Goal: Navigation & Orientation: Find specific page/section

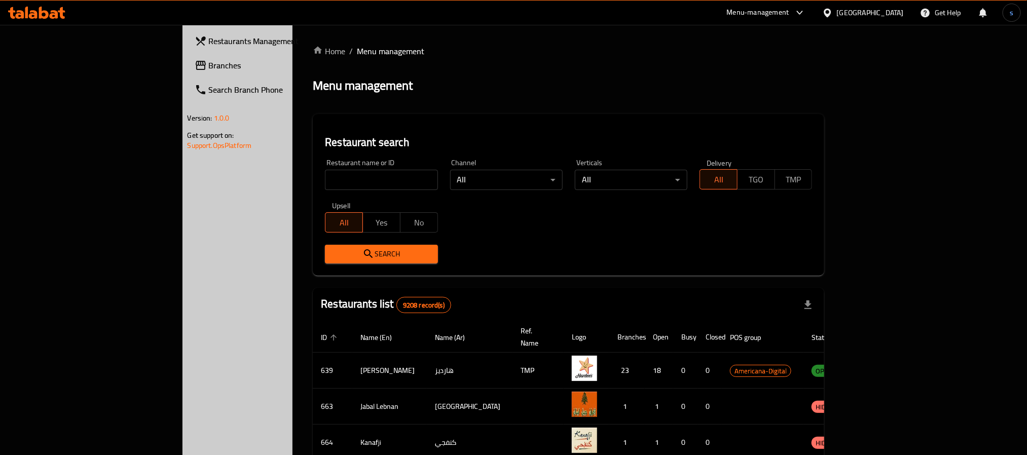
click at [899, 13] on div "[GEOGRAPHIC_DATA]" at bounding box center [870, 12] width 67 height 11
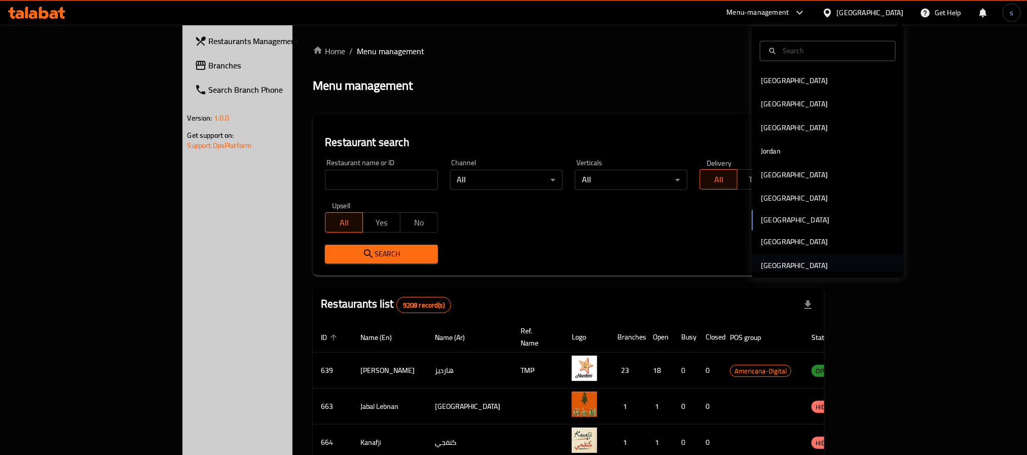
click at [783, 267] on div "[GEOGRAPHIC_DATA]" at bounding box center [794, 265] width 67 height 11
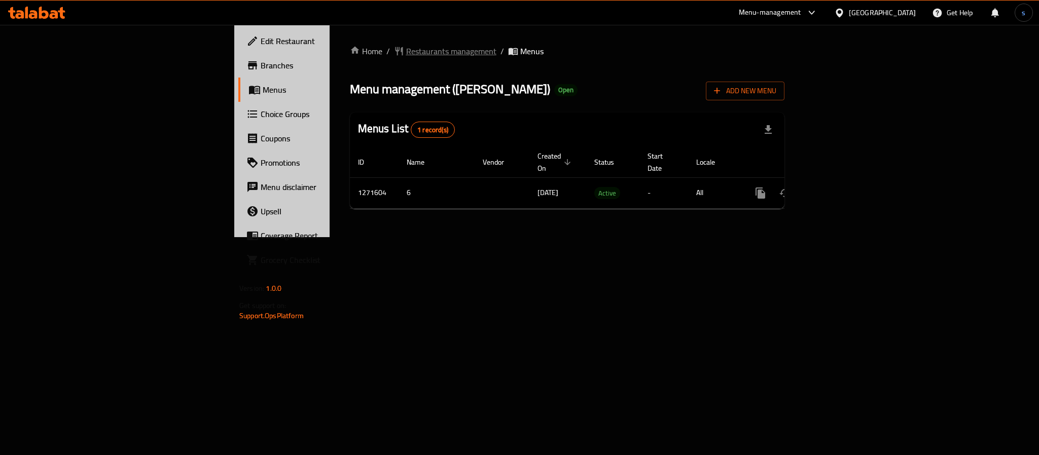
click at [406, 49] on span "Restaurants management" at bounding box center [451, 51] width 90 height 12
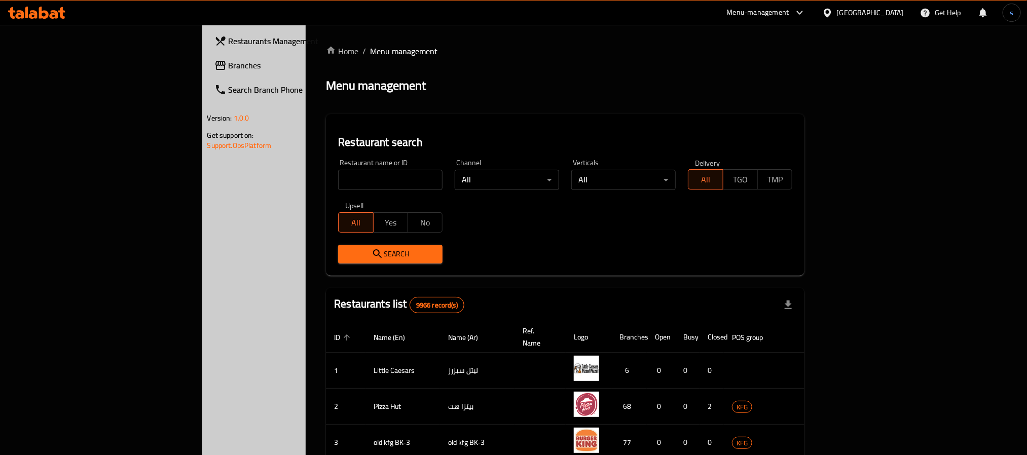
click at [229, 64] on span "Branches" at bounding box center [297, 65] width 137 height 12
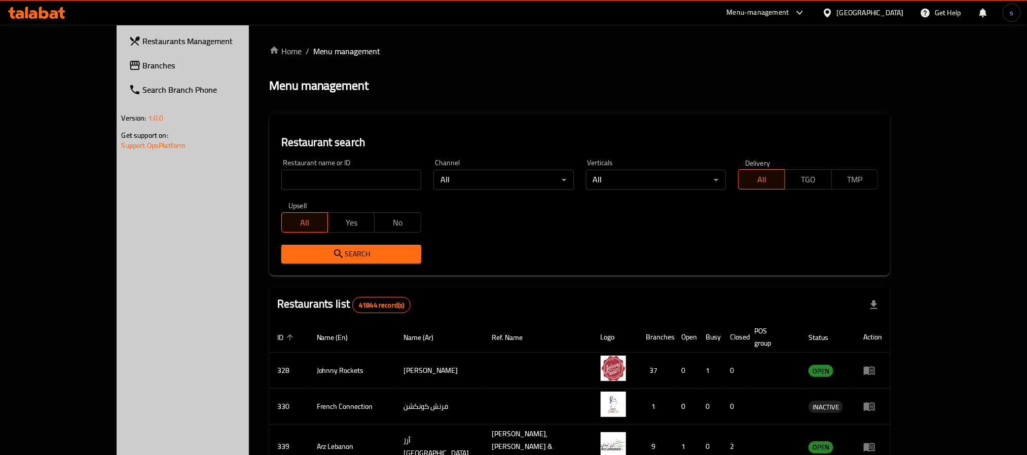
click at [877, 8] on div "[GEOGRAPHIC_DATA]" at bounding box center [870, 12] width 67 height 11
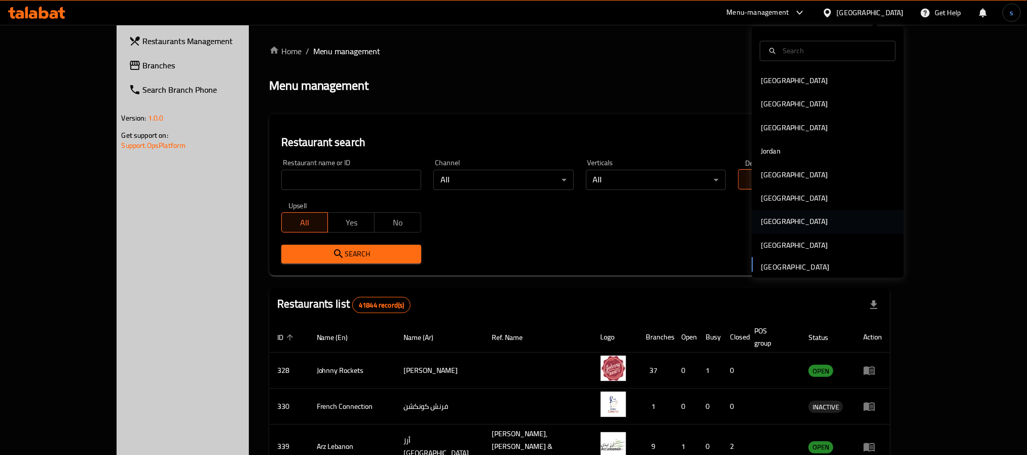
click at [775, 216] on div "[GEOGRAPHIC_DATA]" at bounding box center [828, 221] width 152 height 23
